Goal: Entertainment & Leisure: Consume media (video, audio)

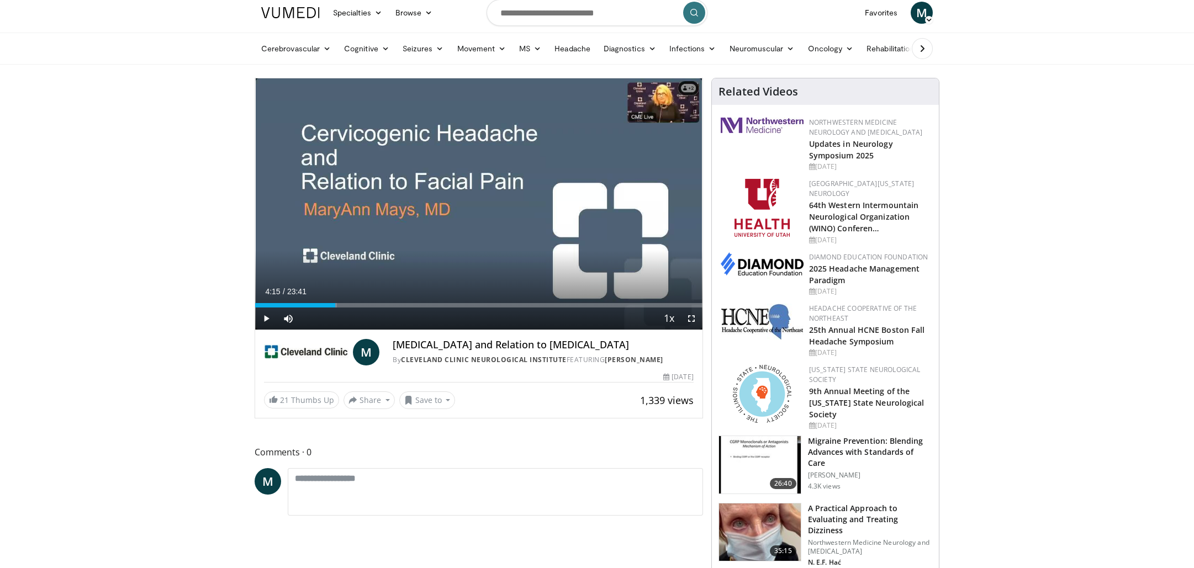
click at [266, 316] on span "Video Player" at bounding box center [266, 319] width 22 height 22
click at [432, 304] on div "Progress Bar" at bounding box center [432, 305] width 1 height 4
click at [465, 304] on div "Progress Bar" at bounding box center [465, 305] width 1 height 4
click at [489, 305] on div "Progress Bar" at bounding box center [489, 305] width 1 height 4
click at [509, 307] on div "Progress Bar" at bounding box center [509, 305] width 1 height 4
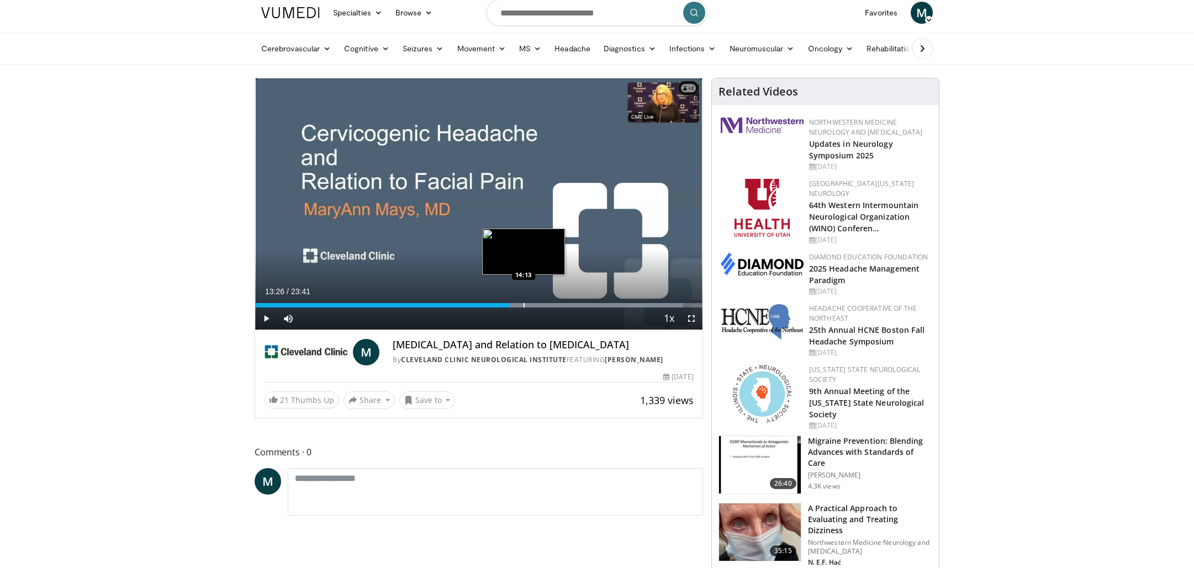
click at [523, 307] on div "Loaded : 95.55% 13:27 14:13" at bounding box center [478, 305] width 447 height 4
click at [536, 307] on div "Progress Bar" at bounding box center [535, 305] width 1 height 4
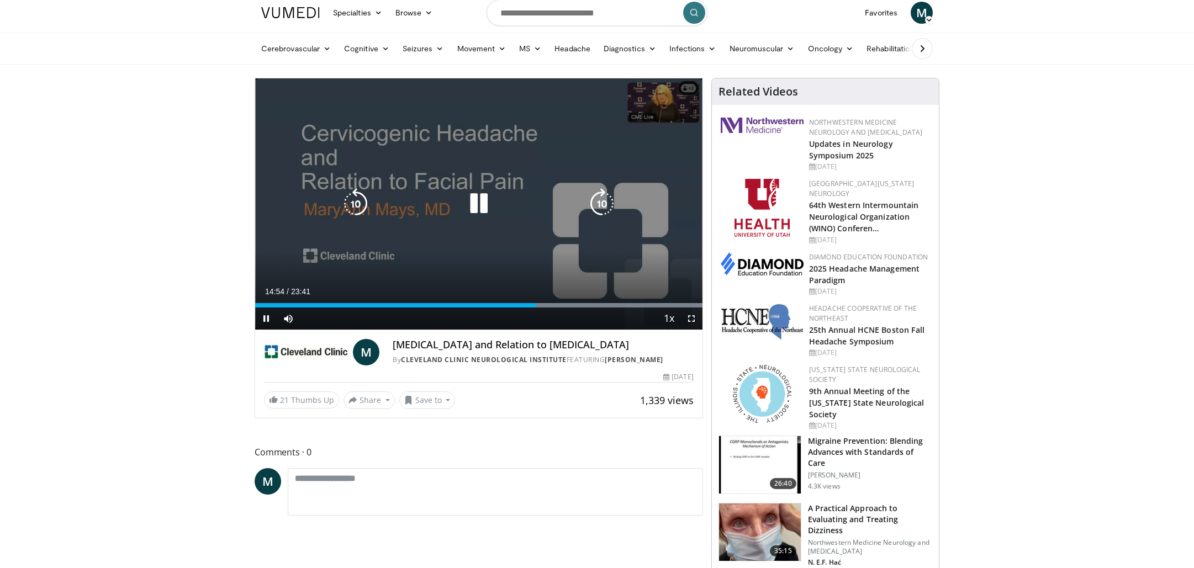
click at [560, 306] on div "Progress Bar" at bounding box center [608, 305] width 190 height 4
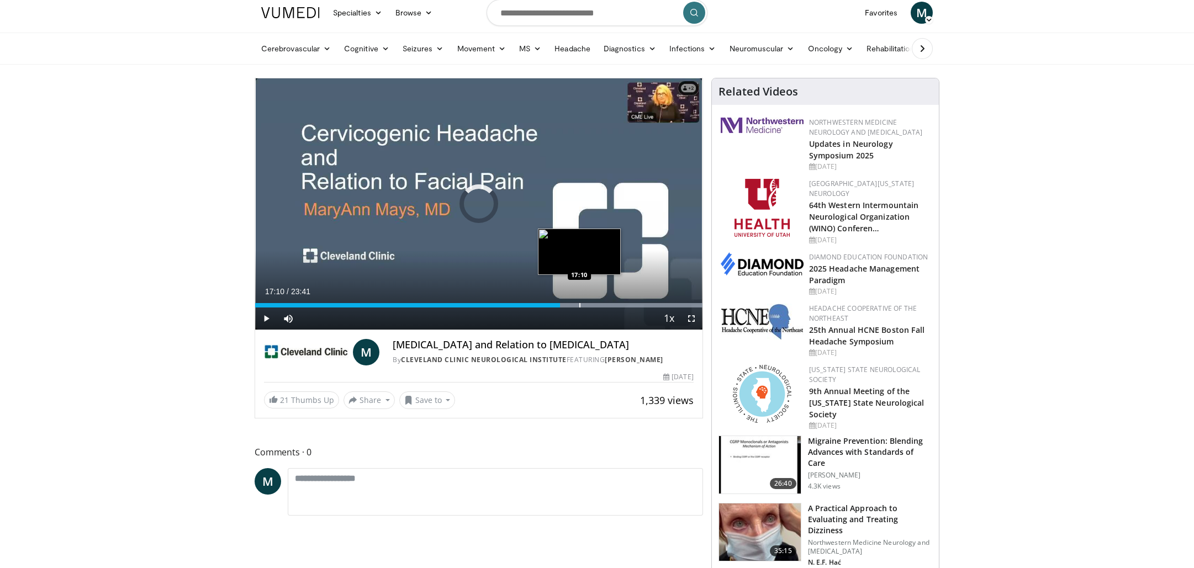
click at [579, 304] on div "Progress Bar" at bounding box center [579, 305] width 1 height 4
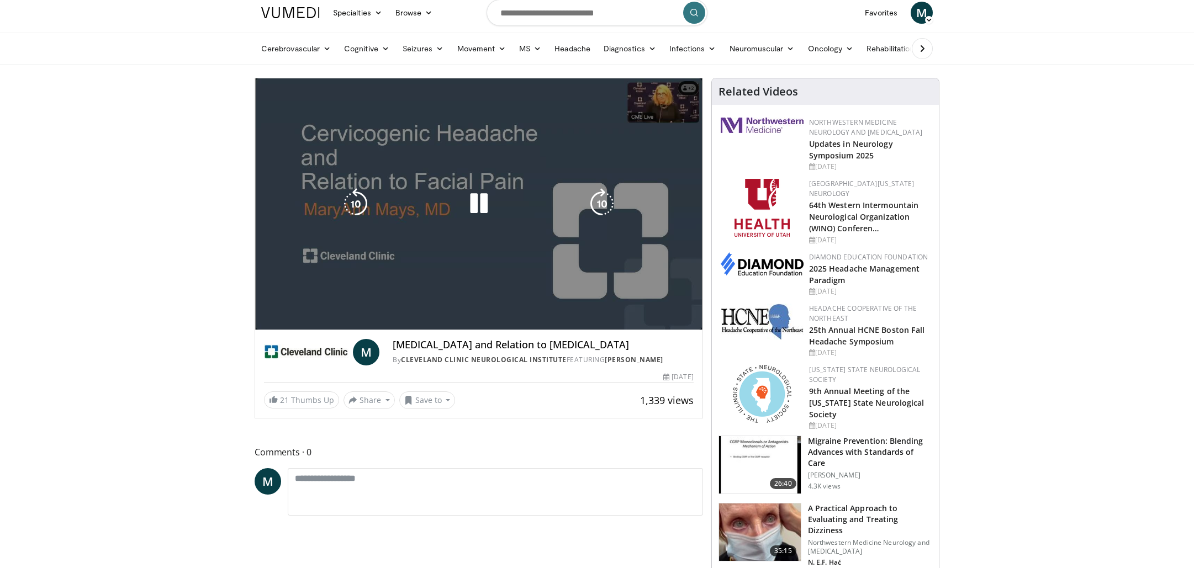
click at [597, 304] on video-js "**********" at bounding box center [478, 204] width 447 height 252
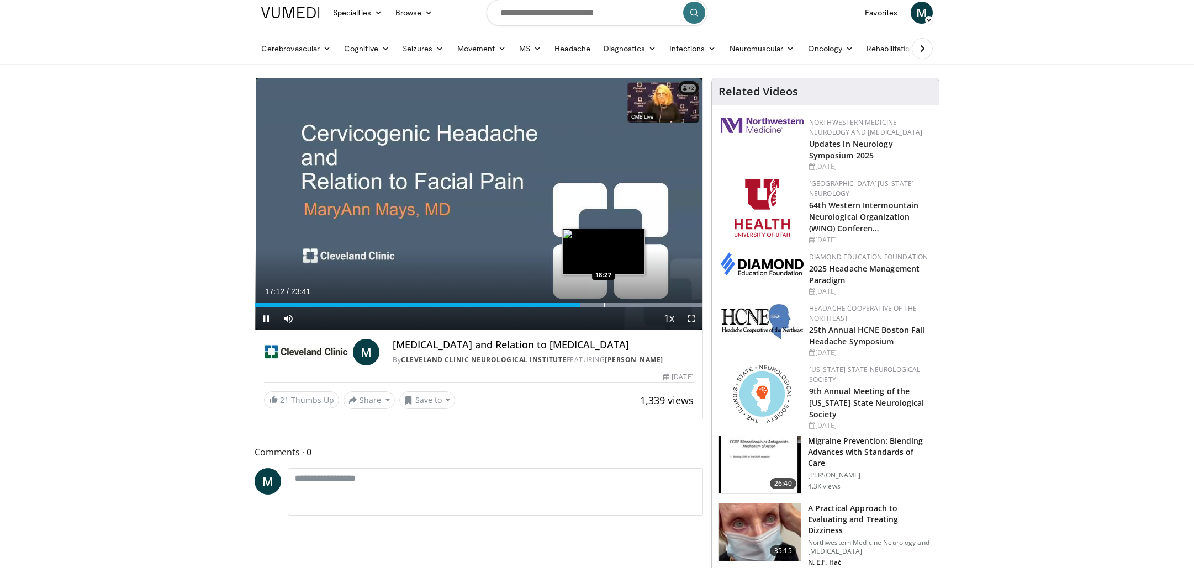
click at [604, 307] on div "Progress Bar" at bounding box center [604, 305] width 1 height 4
click at [620, 307] on div "Progress Bar" at bounding box center [619, 305] width 1 height 4
click at [632, 307] on div "Progress Bar" at bounding box center [632, 305] width 1 height 4
click at [614, 304] on div "Progress Bar" at bounding box center [614, 305] width 1 height 4
click at [653, 305] on div "Progress Bar" at bounding box center [653, 305] width 1 height 4
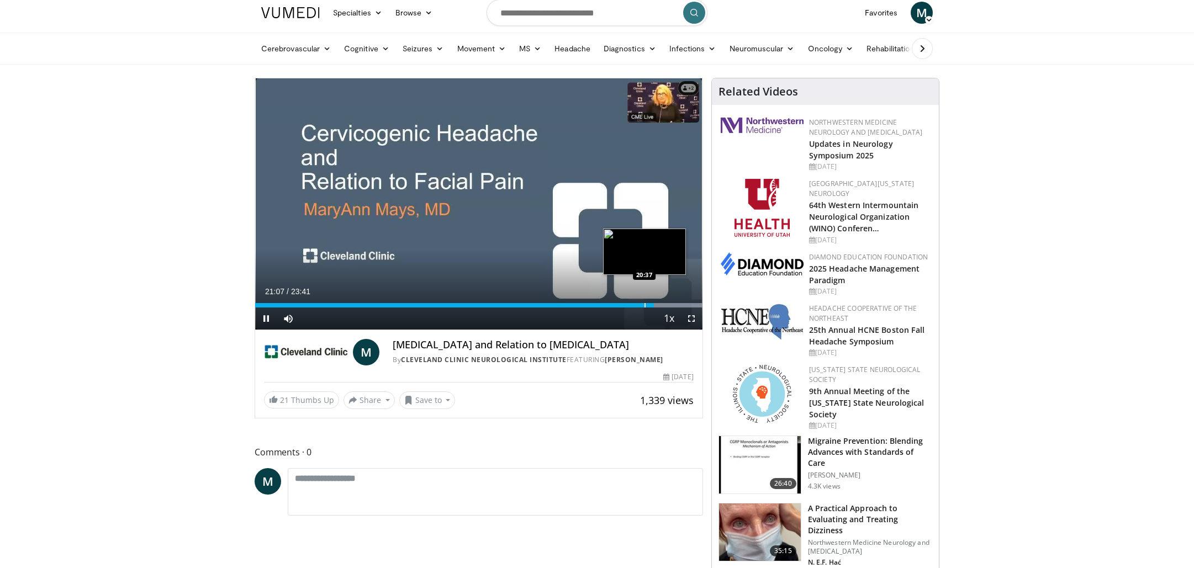
click at [645, 305] on div "Progress Bar" at bounding box center [645, 305] width 1 height 4
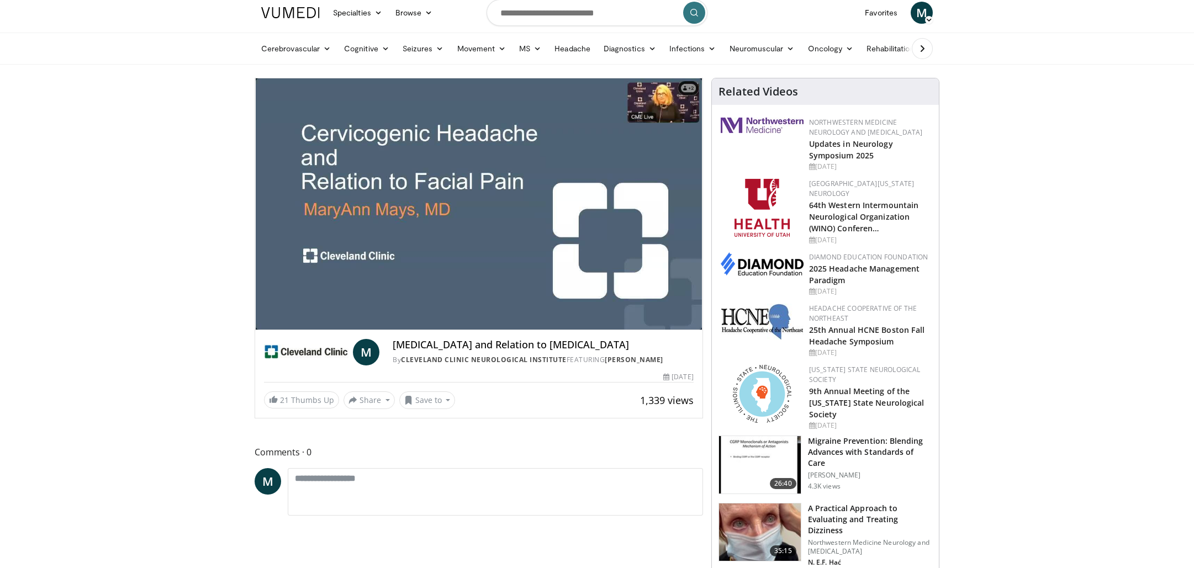
click at [650, 305] on div "10 seconds Tap to unmute" at bounding box center [478, 203] width 447 height 251
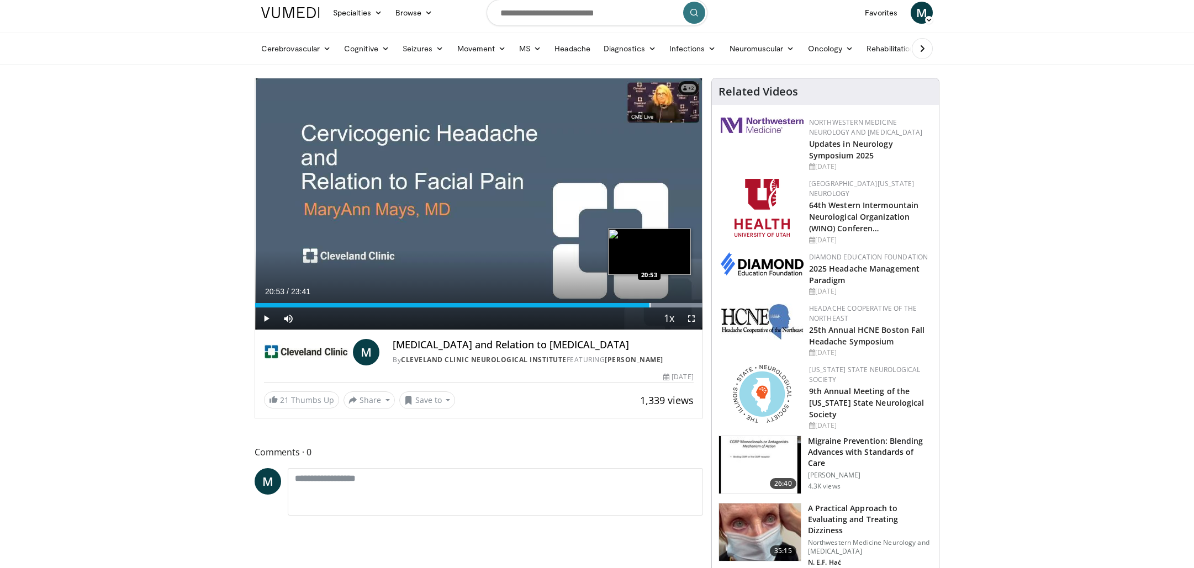
click at [650, 305] on div "Progress Bar" at bounding box center [650, 305] width 1 height 4
click at [650, 306] on div "Progress Bar" at bounding box center [650, 305] width 1 height 4
click at [262, 319] on span "Video Player" at bounding box center [266, 319] width 22 height 22
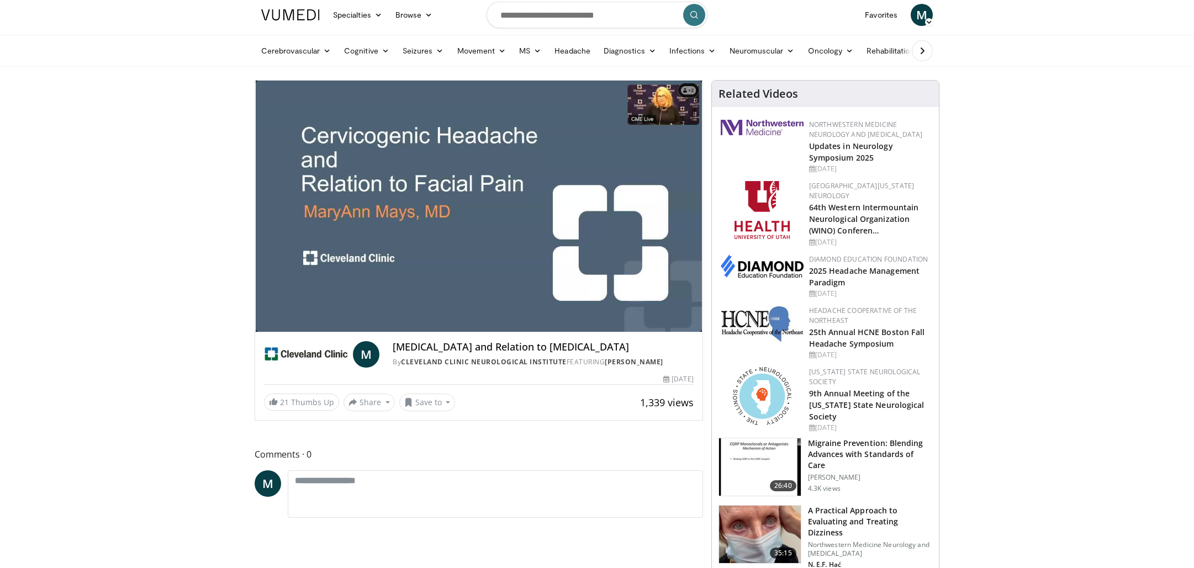
click at [661, 307] on div "10 seconds Tap to unmute" at bounding box center [478, 206] width 447 height 251
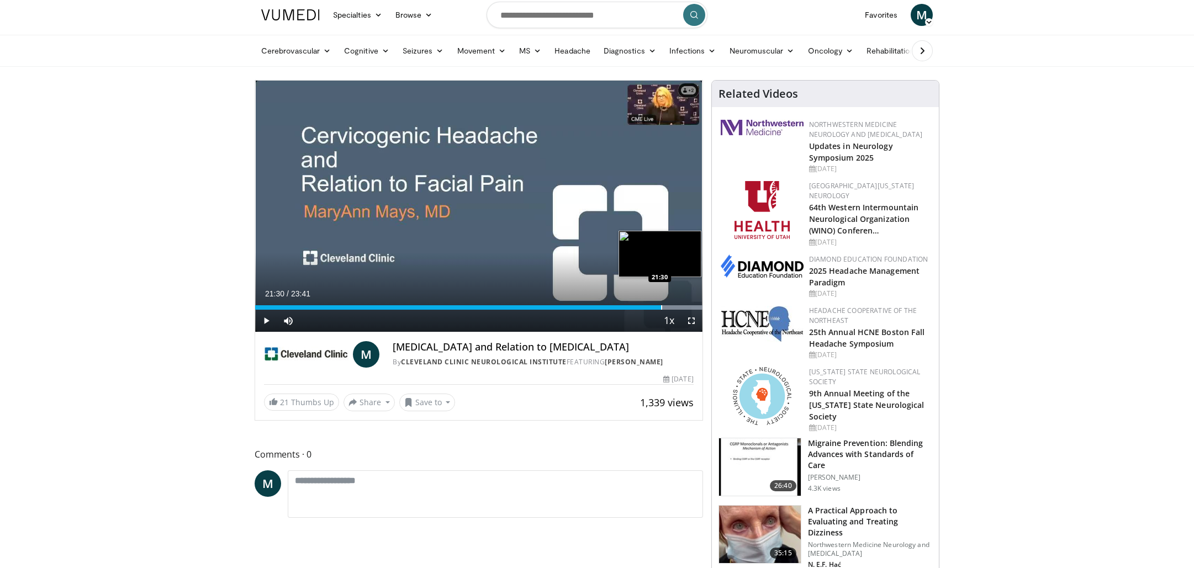
click at [661, 308] on div "Progress Bar" at bounding box center [661, 307] width 1 height 4
